Goal: Transaction & Acquisition: Purchase product/service

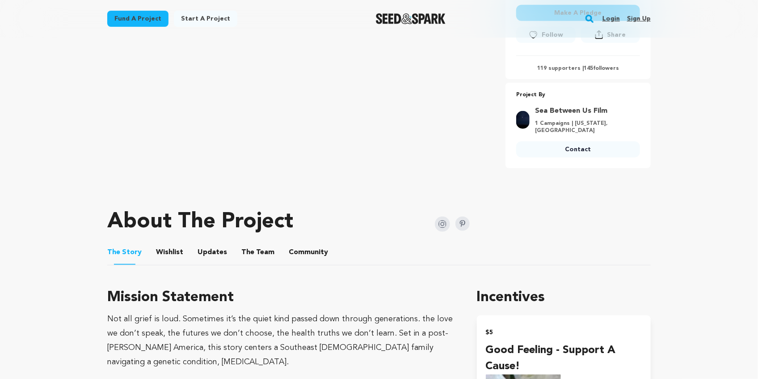
scroll to position [268, 0]
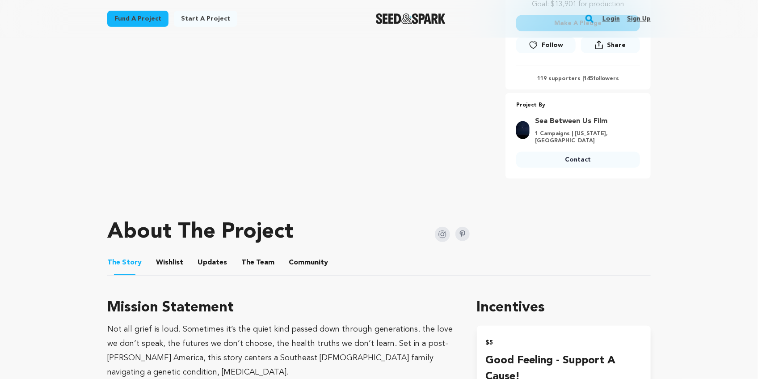
click at [584, 31] on button "Make A Pledge" at bounding box center [578, 23] width 124 height 16
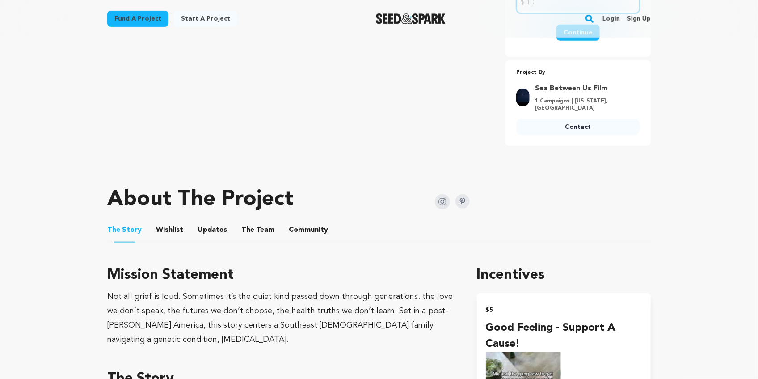
type input "10"
click at [600, 41] on button "Continue" at bounding box center [578, 33] width 43 height 16
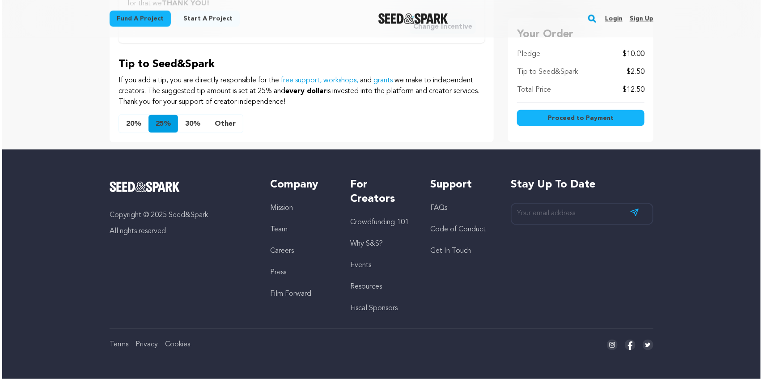
scroll to position [775, 0]
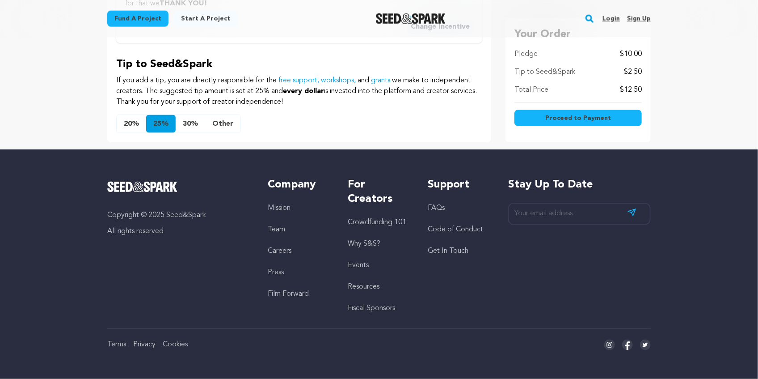
click at [607, 123] on span "Proceed to Payment" at bounding box center [579, 118] width 66 height 9
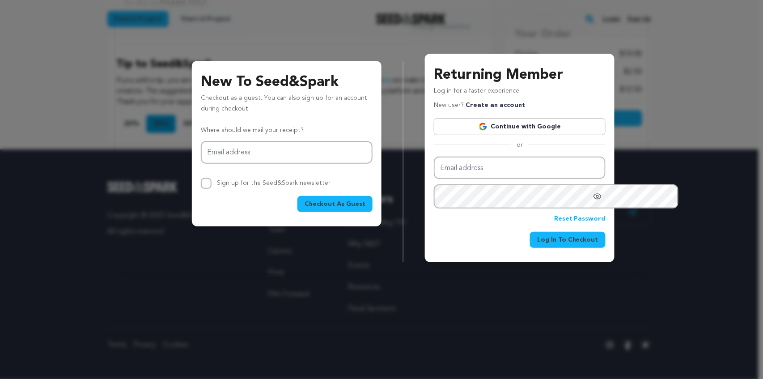
click at [337, 212] on button "Checkout As Guest" at bounding box center [334, 204] width 75 height 16
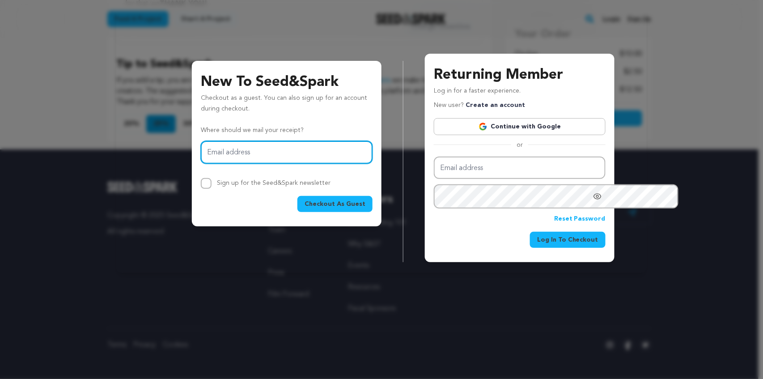
click at [311, 164] on input "Email address" at bounding box center [287, 152] width 172 height 23
type input "cabral1997@gmail.com"
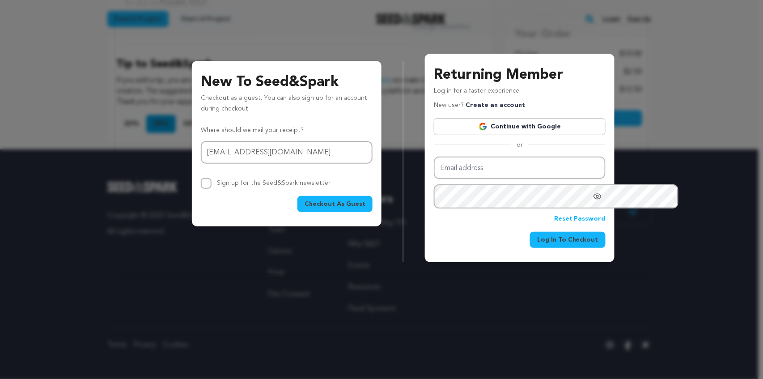
click at [315, 208] on span "Checkout As Guest" at bounding box center [335, 203] width 61 height 9
